Goal: Task Accomplishment & Management: Manage account settings

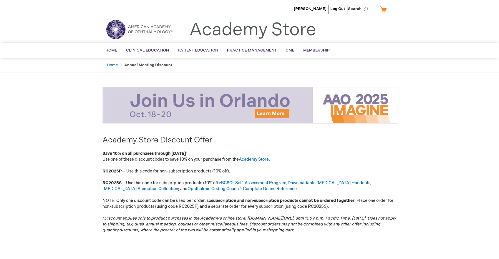
click at [122, 28] on img at bounding box center [139, 29] width 71 height 21
click at [310, 6] on li "Rob Cruickshank" at bounding box center [310, 9] width 36 height 18
click at [305, 9] on span "Rob Cruickshank" at bounding box center [310, 8] width 33 height 5
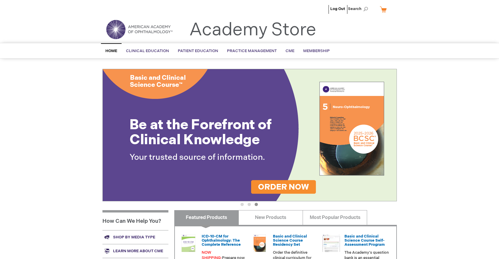
click at [58, 113] on div "Log Out Search My Cart CLOSE RECENTLY ADDED ITEM(S) Close There are no items in…" at bounding box center [249, 207] width 499 height 415
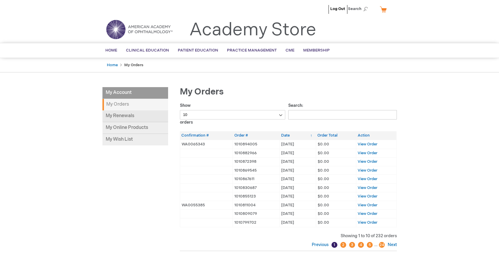
click at [127, 115] on link "My Renewals" at bounding box center [135, 116] width 66 height 12
